Goal: Information Seeking & Learning: Learn about a topic

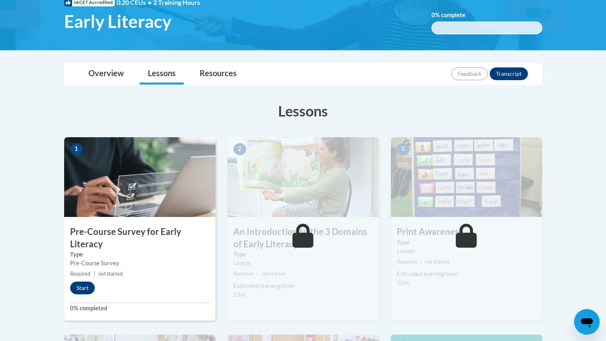
scroll to position [163, 0]
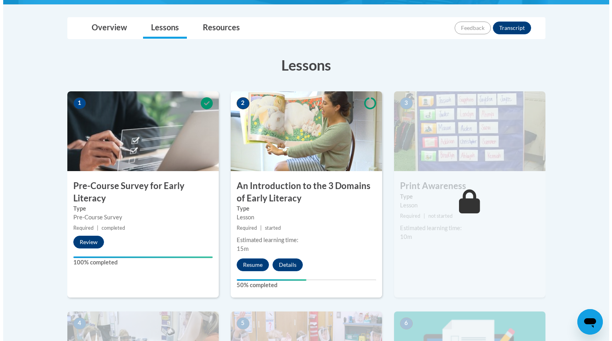
scroll to position [177, 0]
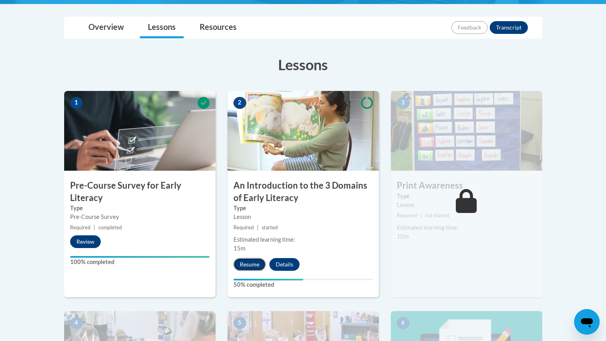
click at [258, 260] on button "Resume" at bounding box center [250, 264] width 32 height 13
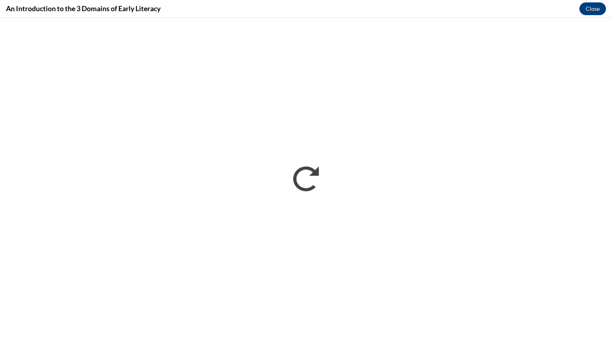
scroll to position [0, 0]
